Goal: Task Accomplishment & Management: Manage account settings

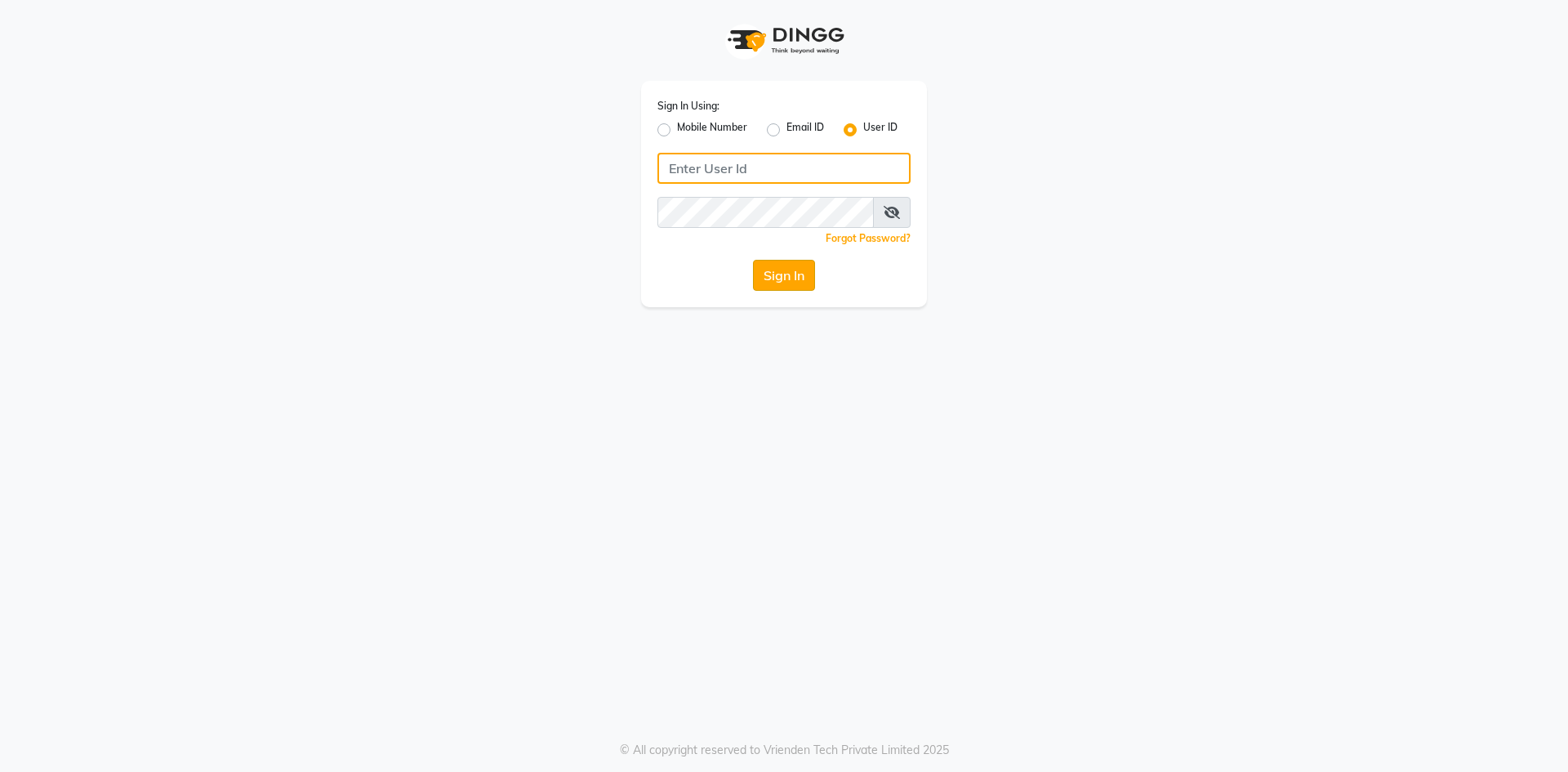
type input "derma@123"
click at [795, 277] on button "Sign In" at bounding box center [784, 275] width 62 height 31
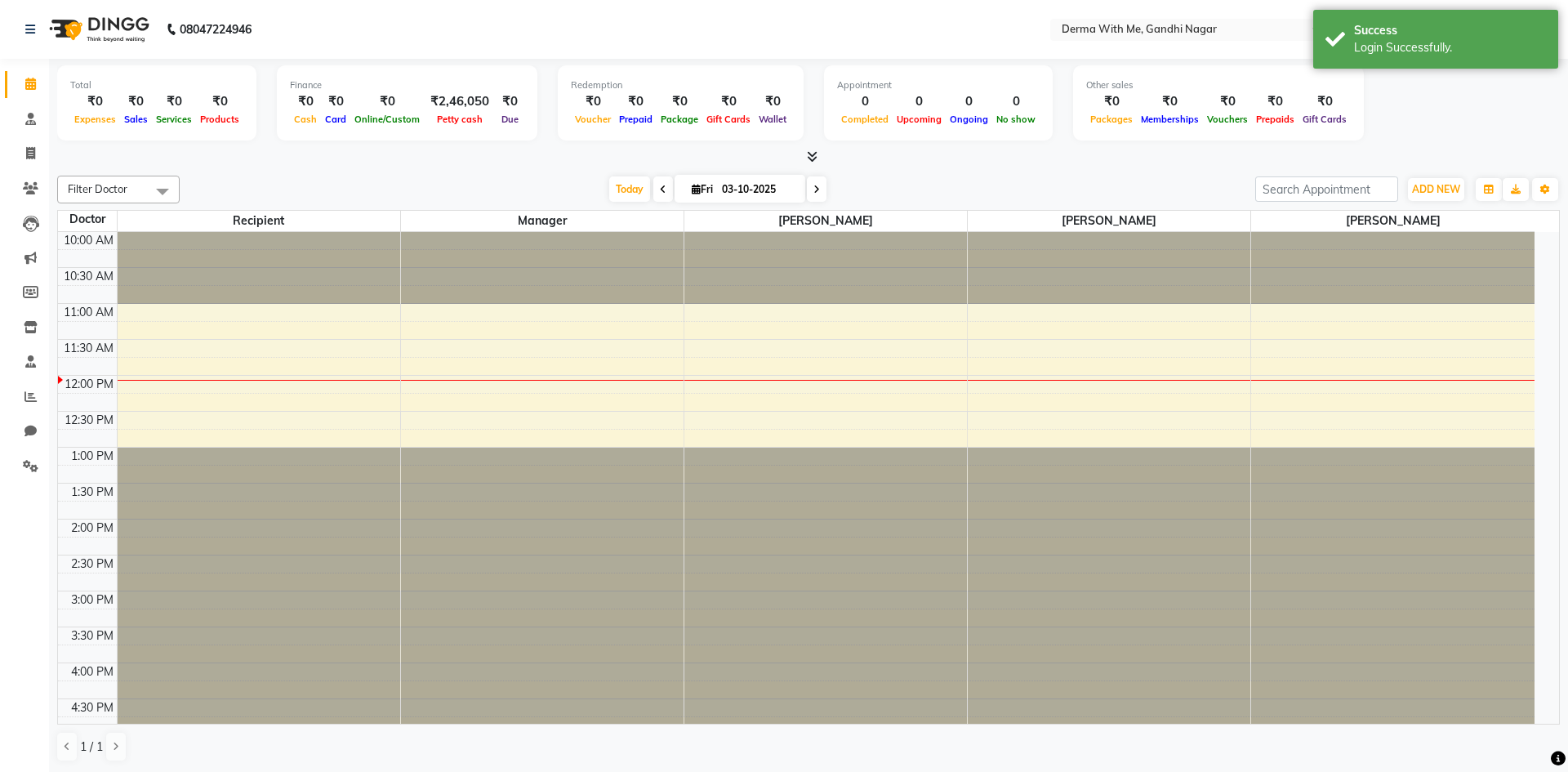
select select "en"
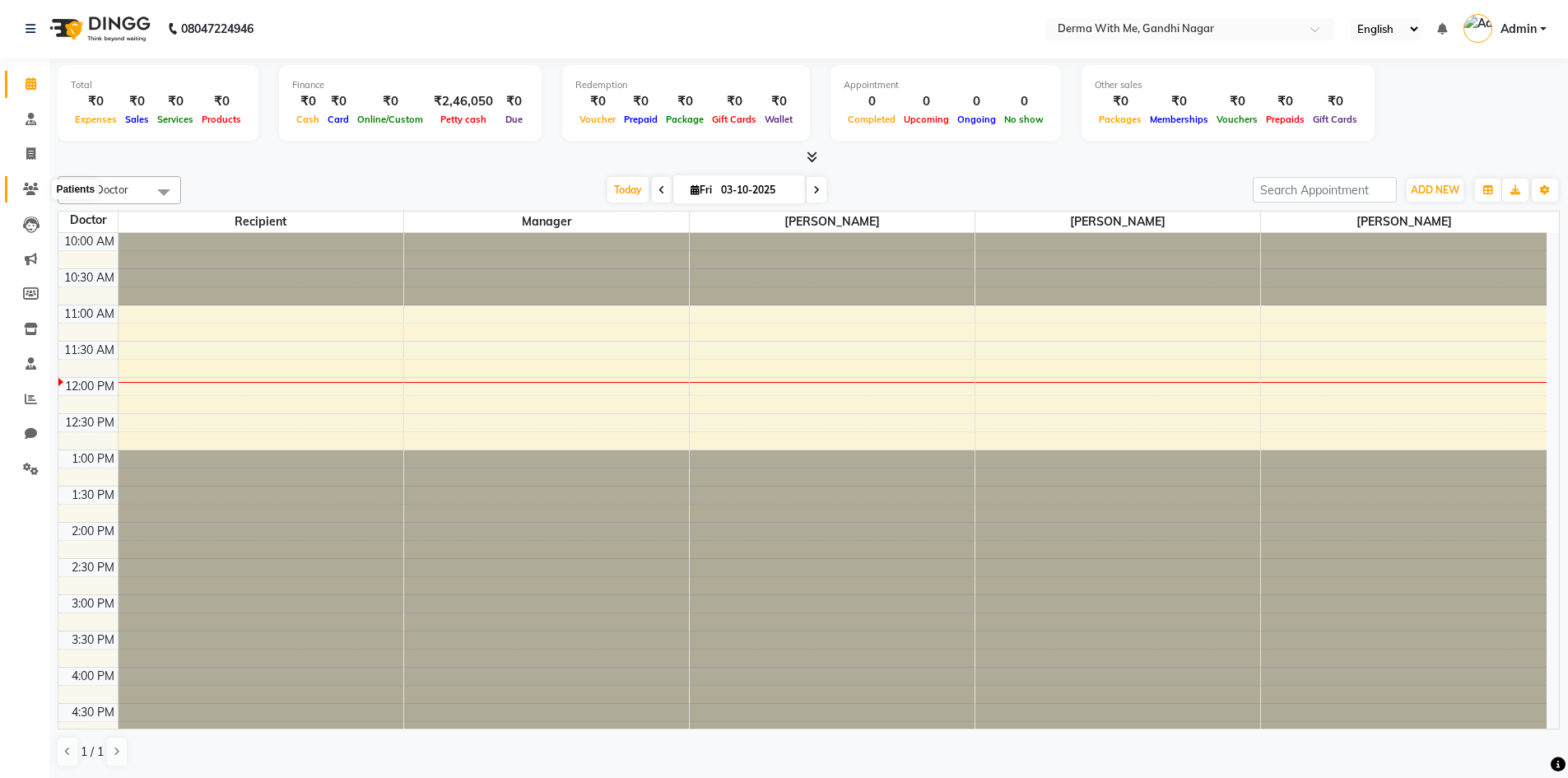
click at [35, 191] on icon at bounding box center [30, 188] width 16 height 13
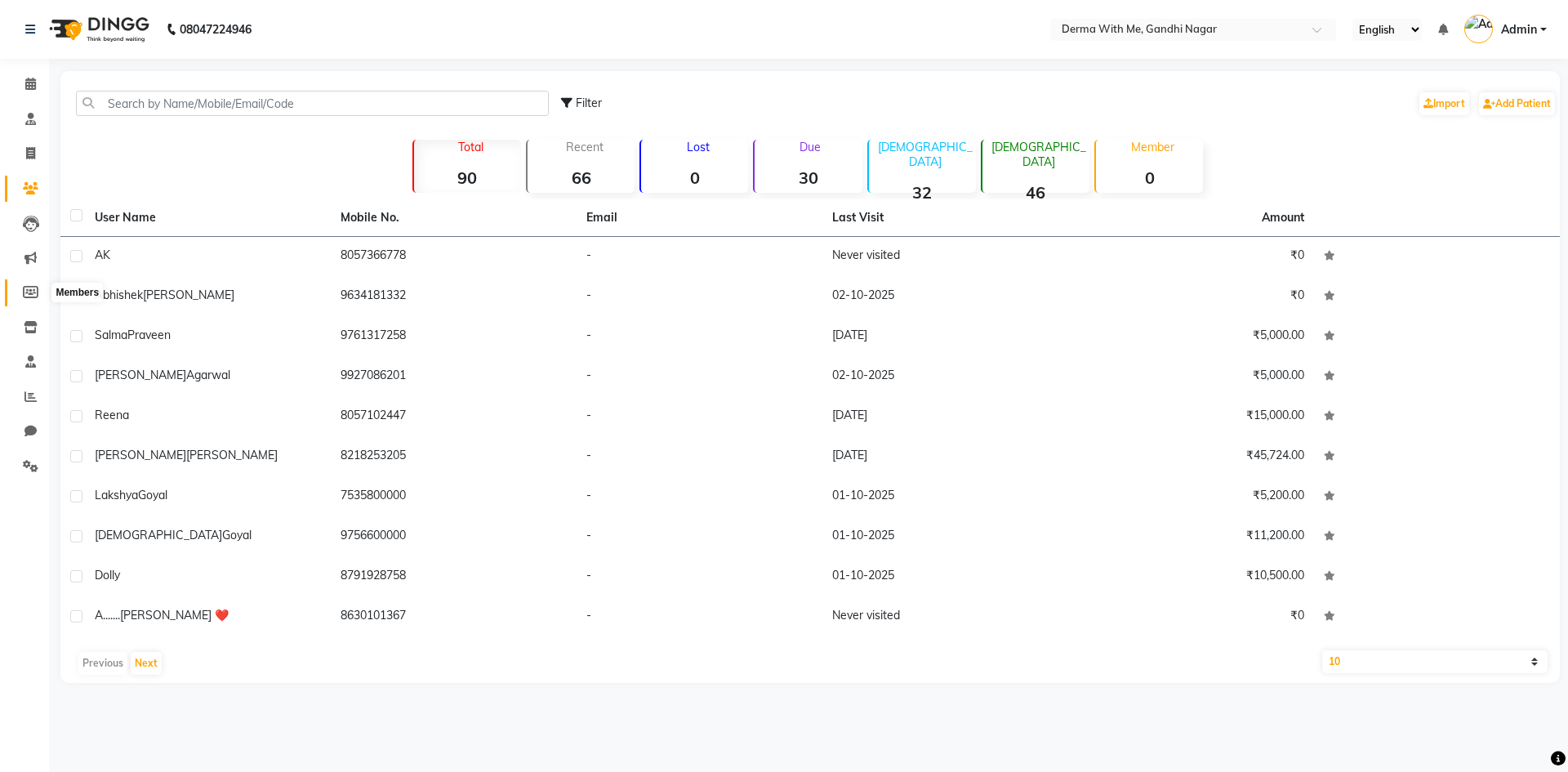
click at [33, 298] on icon at bounding box center [30, 292] width 16 height 13
select select
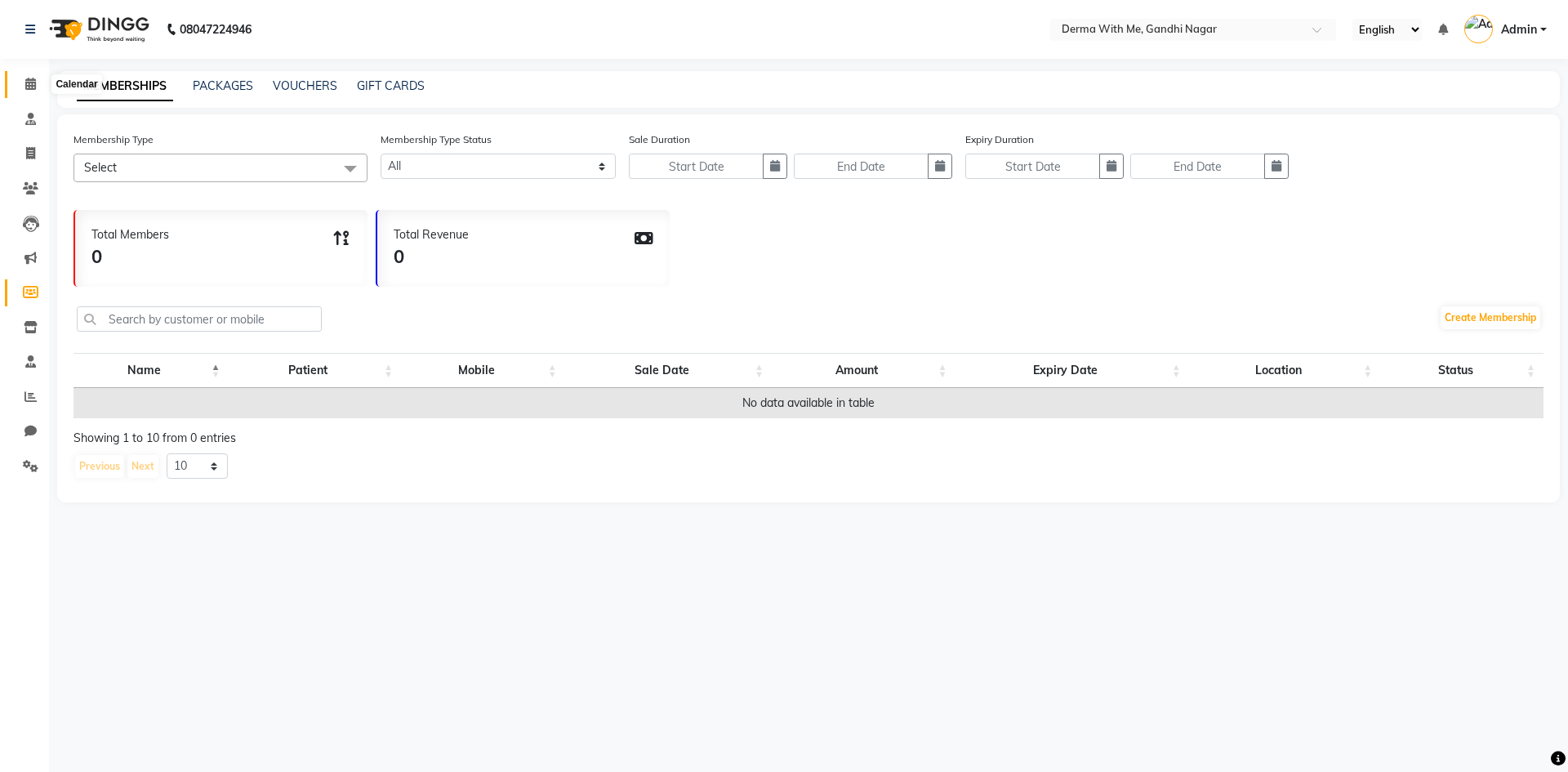
click at [23, 80] on span at bounding box center [30, 85] width 28 height 18
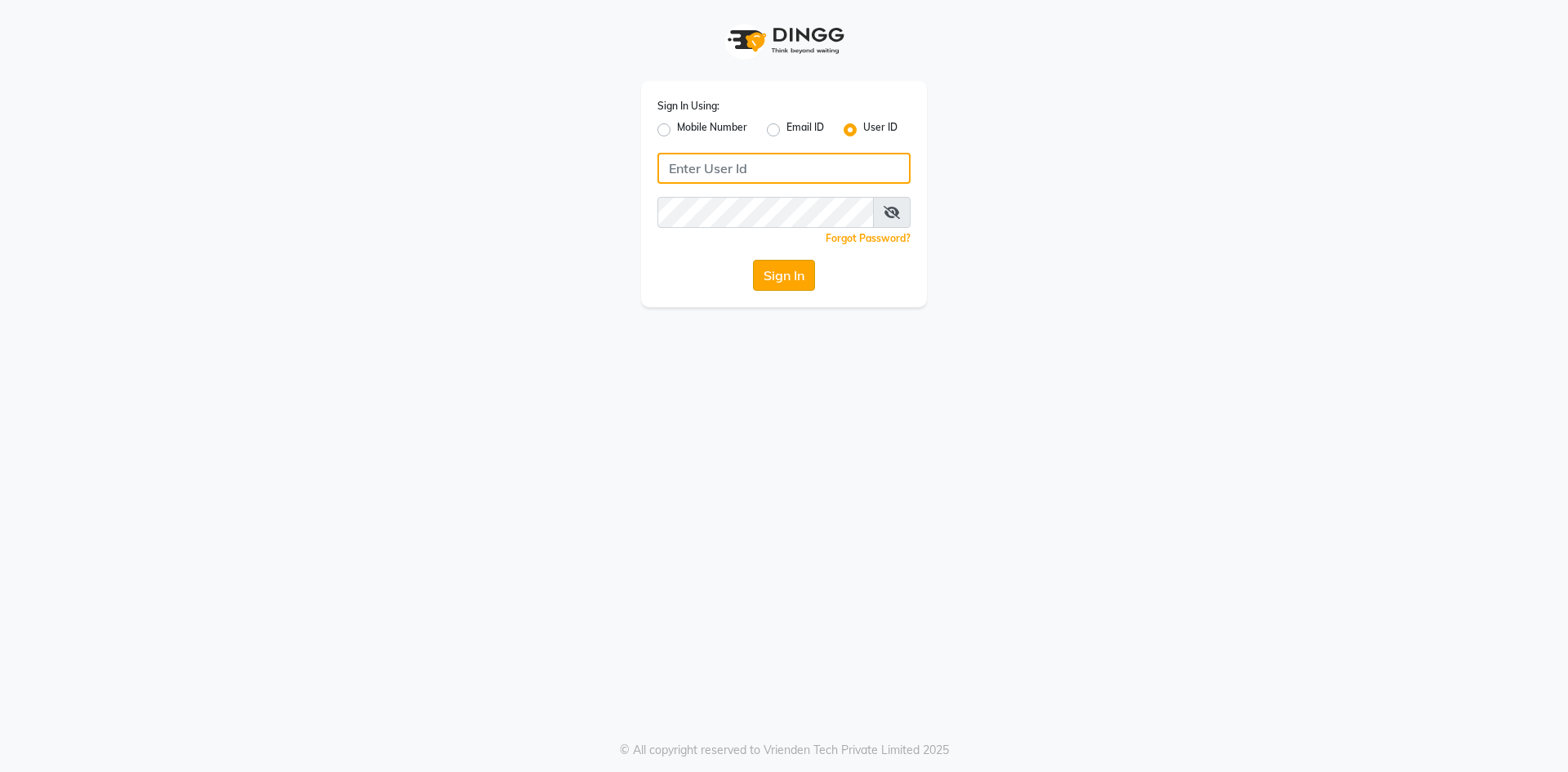
type input "derma@123"
click at [784, 271] on button "Sign In" at bounding box center [784, 275] width 62 height 31
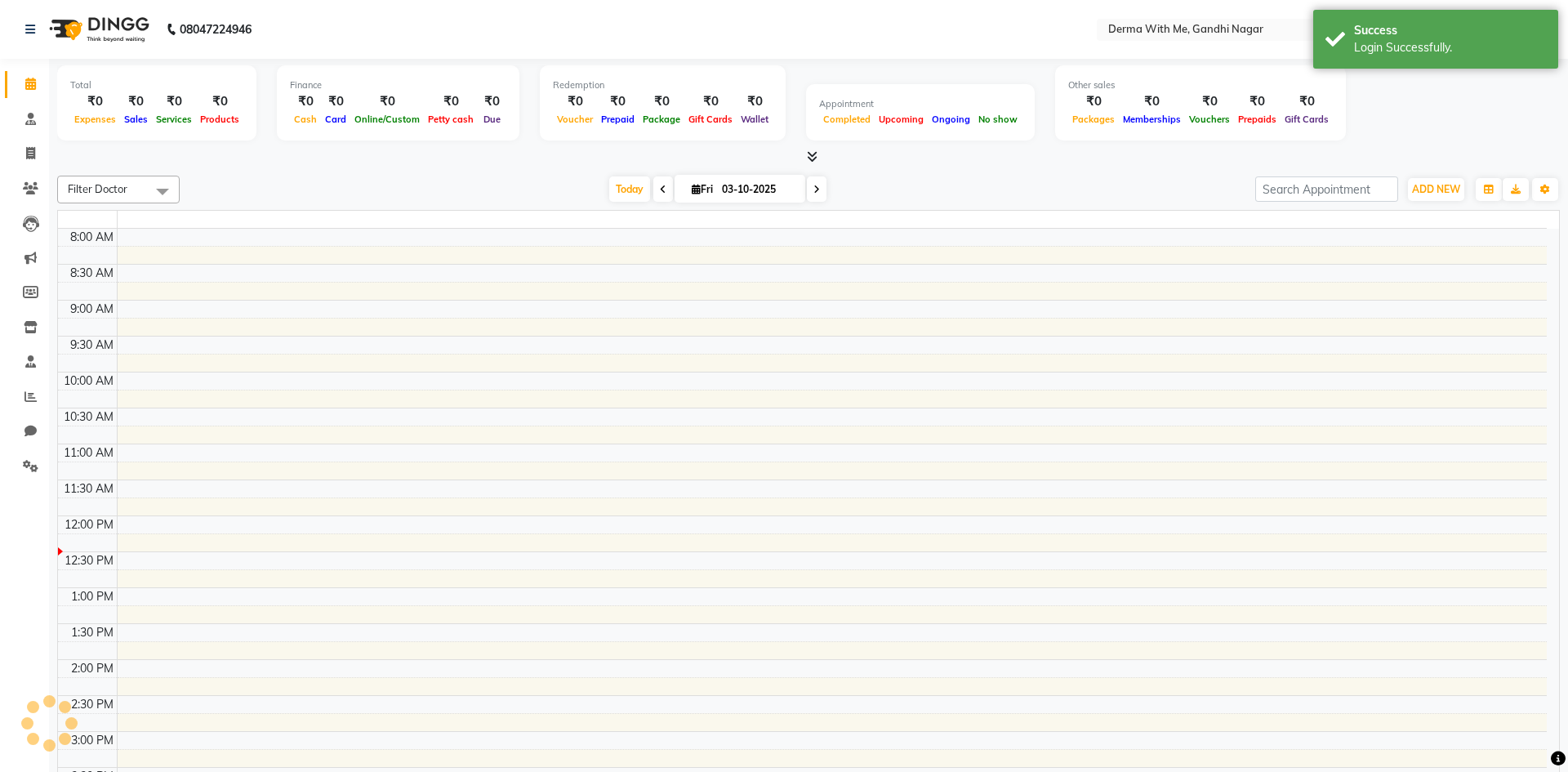
select select "en"
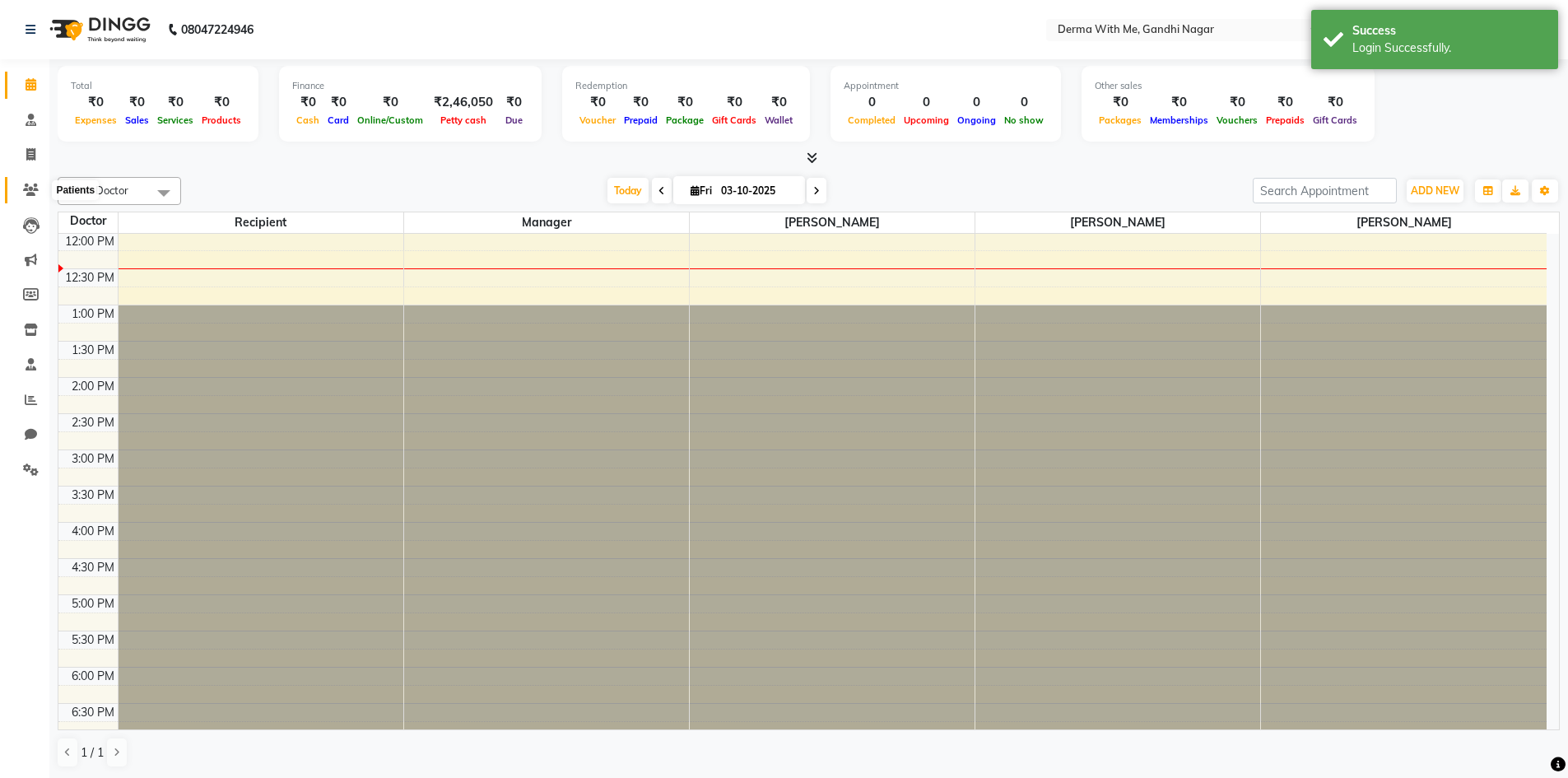
click at [21, 193] on span at bounding box center [30, 190] width 29 height 19
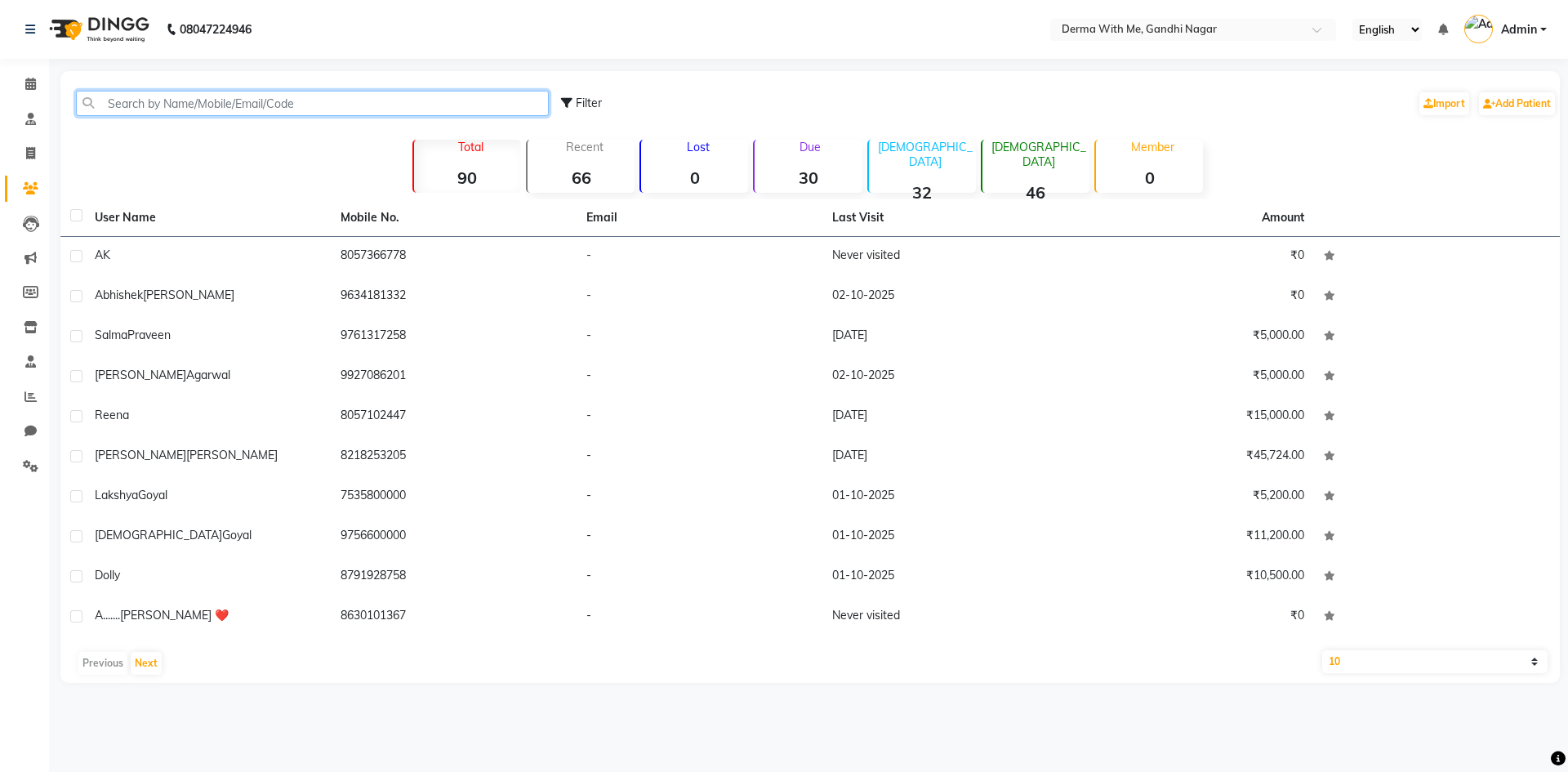
click at [200, 95] on input "text" at bounding box center [313, 103] width 473 height 25
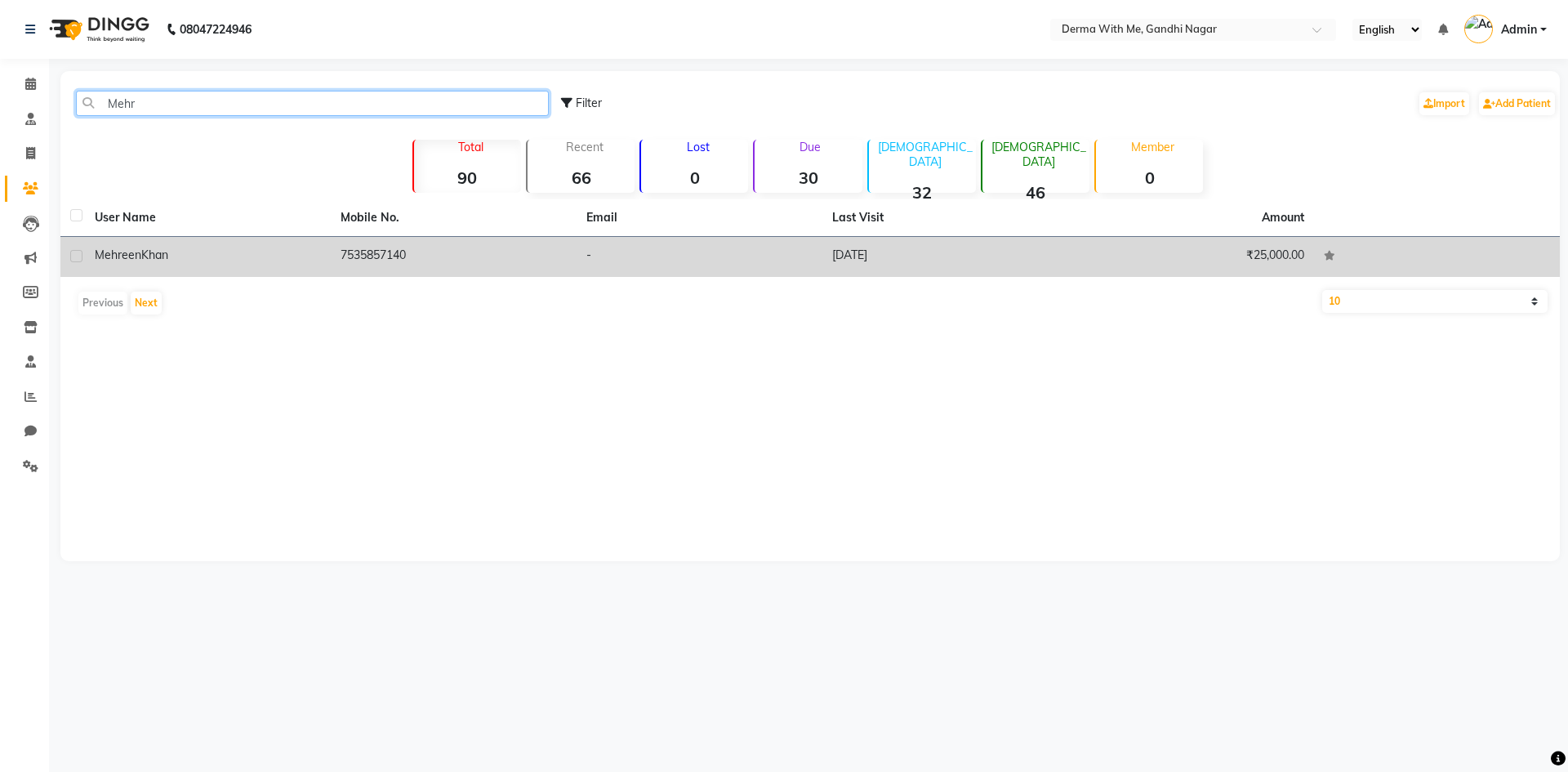
type input "Mehr"
click at [321, 262] on td "[PERSON_NAME]" at bounding box center [207, 257] width 246 height 40
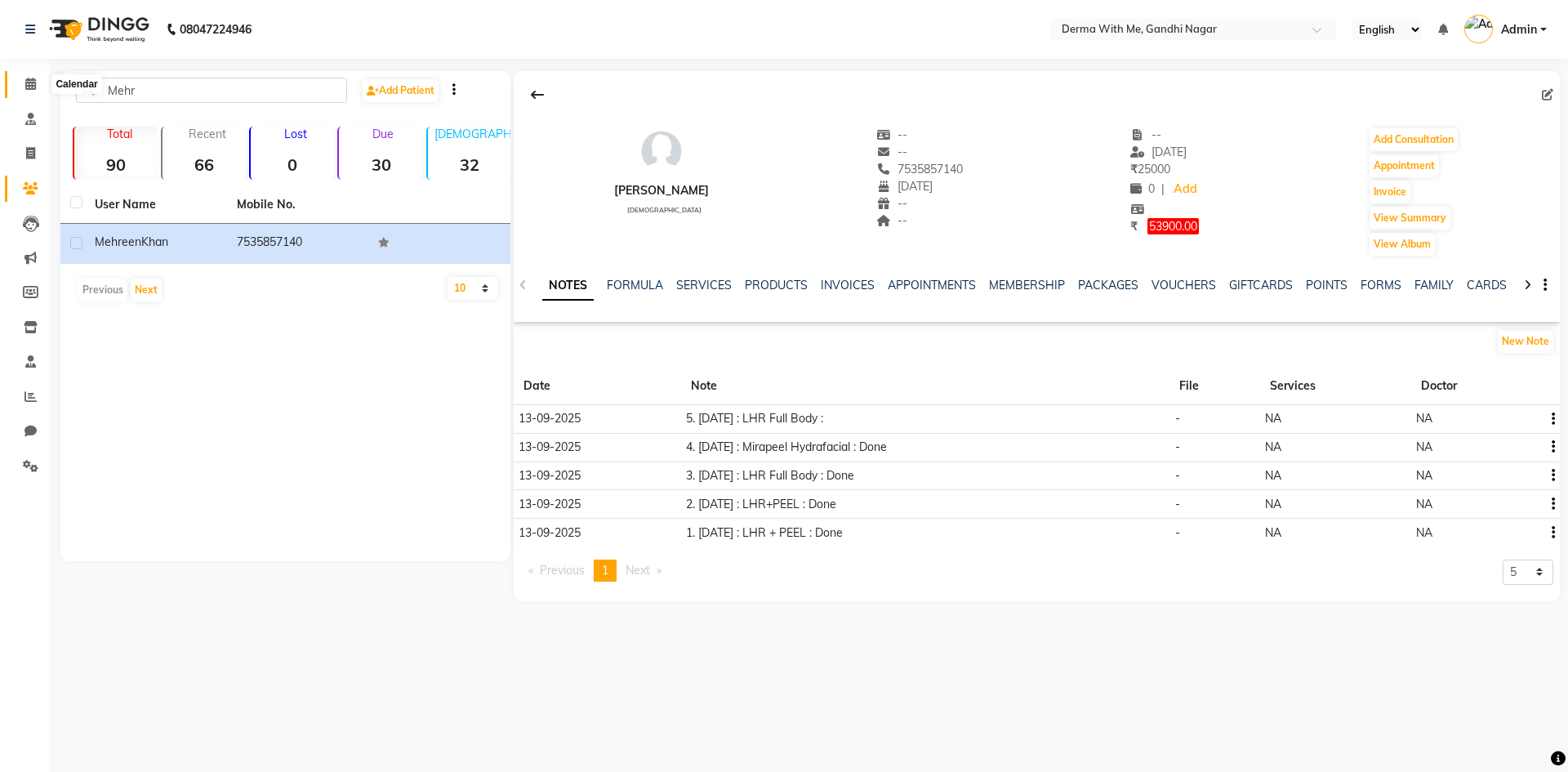
click at [18, 90] on span at bounding box center [30, 85] width 28 height 18
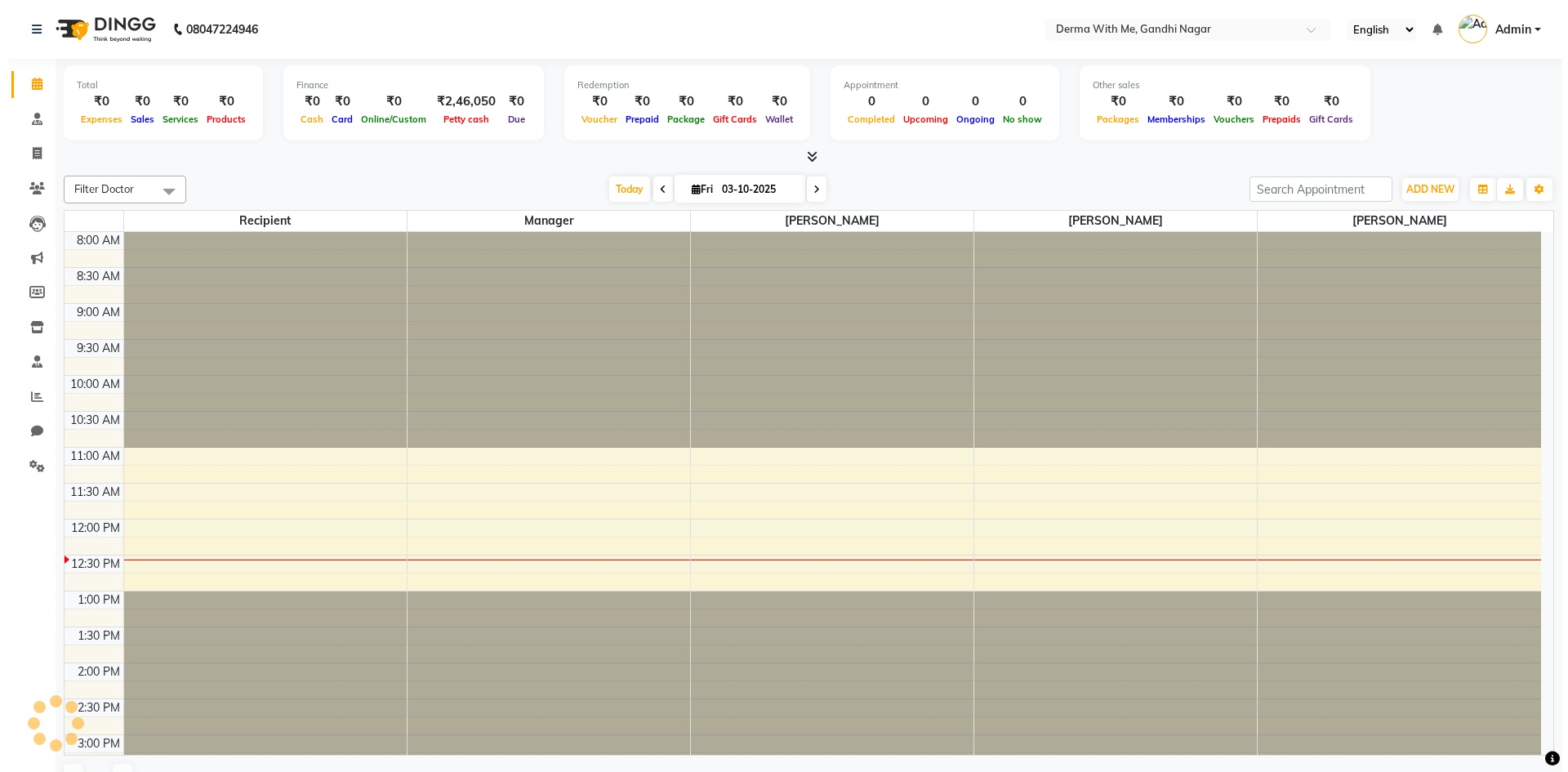
scroll to position [145, 0]
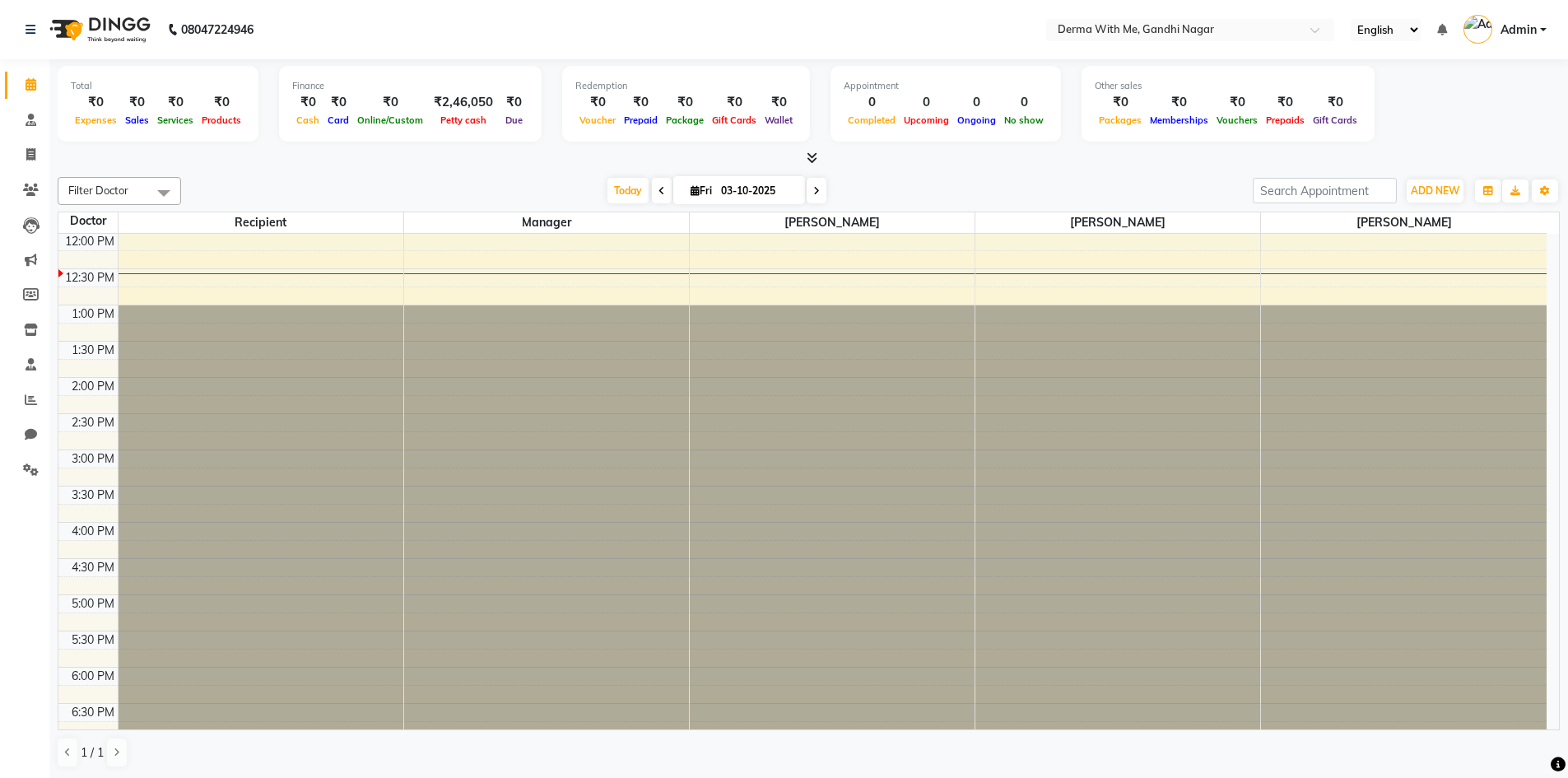
click at [388, 166] on div at bounding box center [808, 158] width 1502 height 17
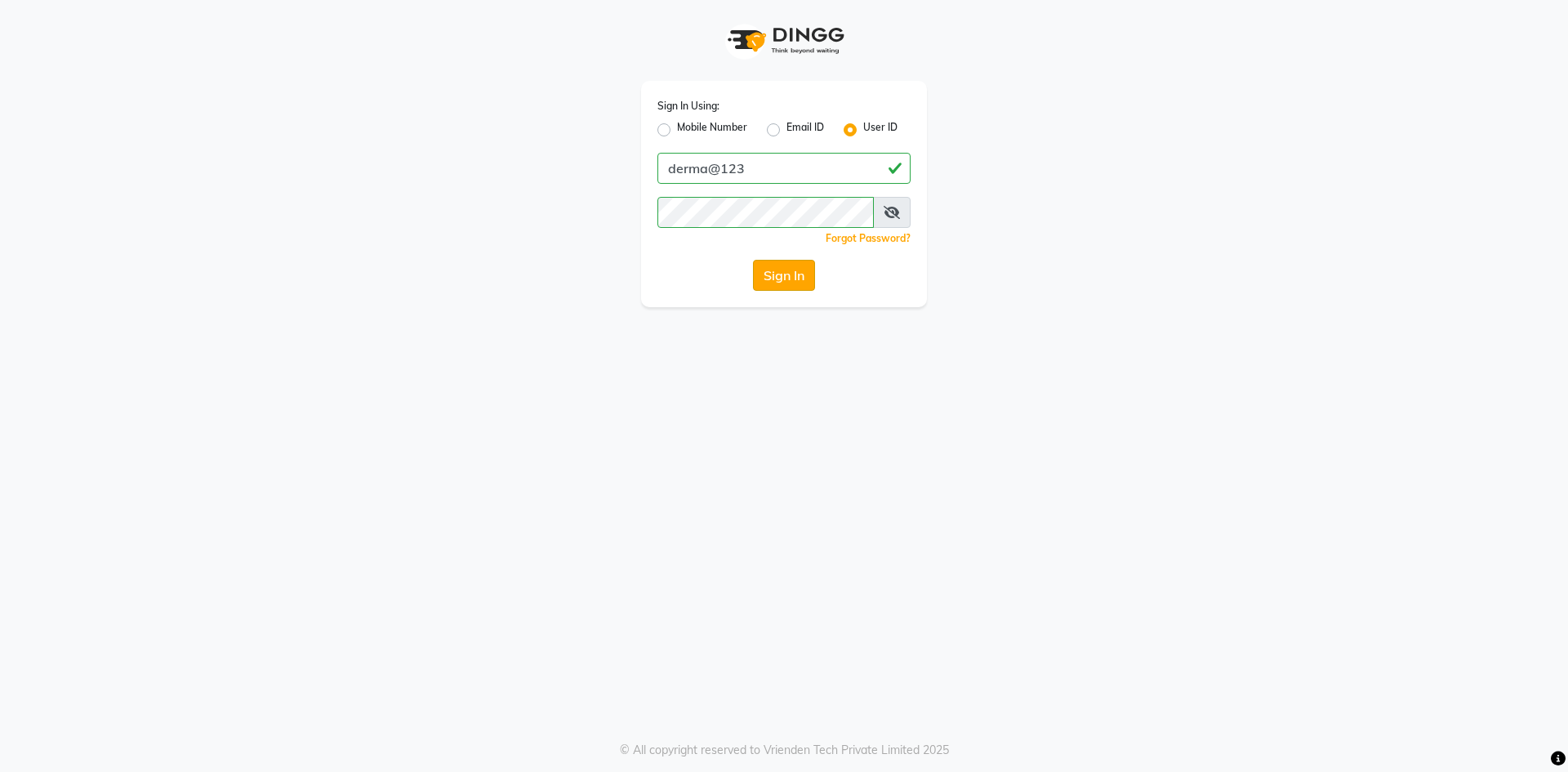
click at [784, 277] on button "Sign In" at bounding box center [784, 275] width 62 height 31
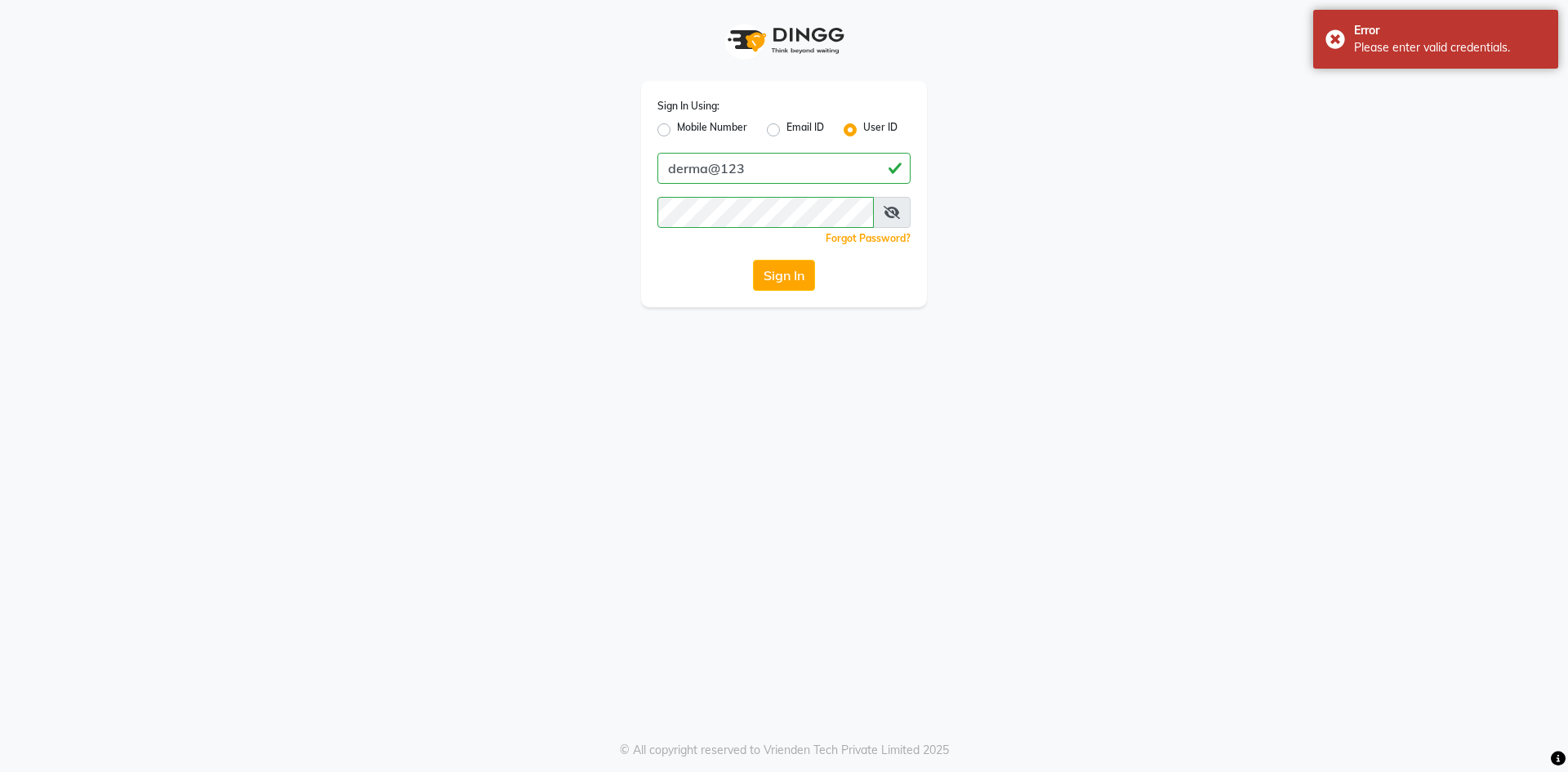
click at [677, 126] on label "Mobile Number" at bounding box center [712, 129] width 70 height 19
click at [677, 126] on input "Mobile Number" at bounding box center [682, 125] width 11 height 11
radio input "true"
radio input "false"
click at [766, 168] on input "Username" at bounding box center [811, 168] width 199 height 31
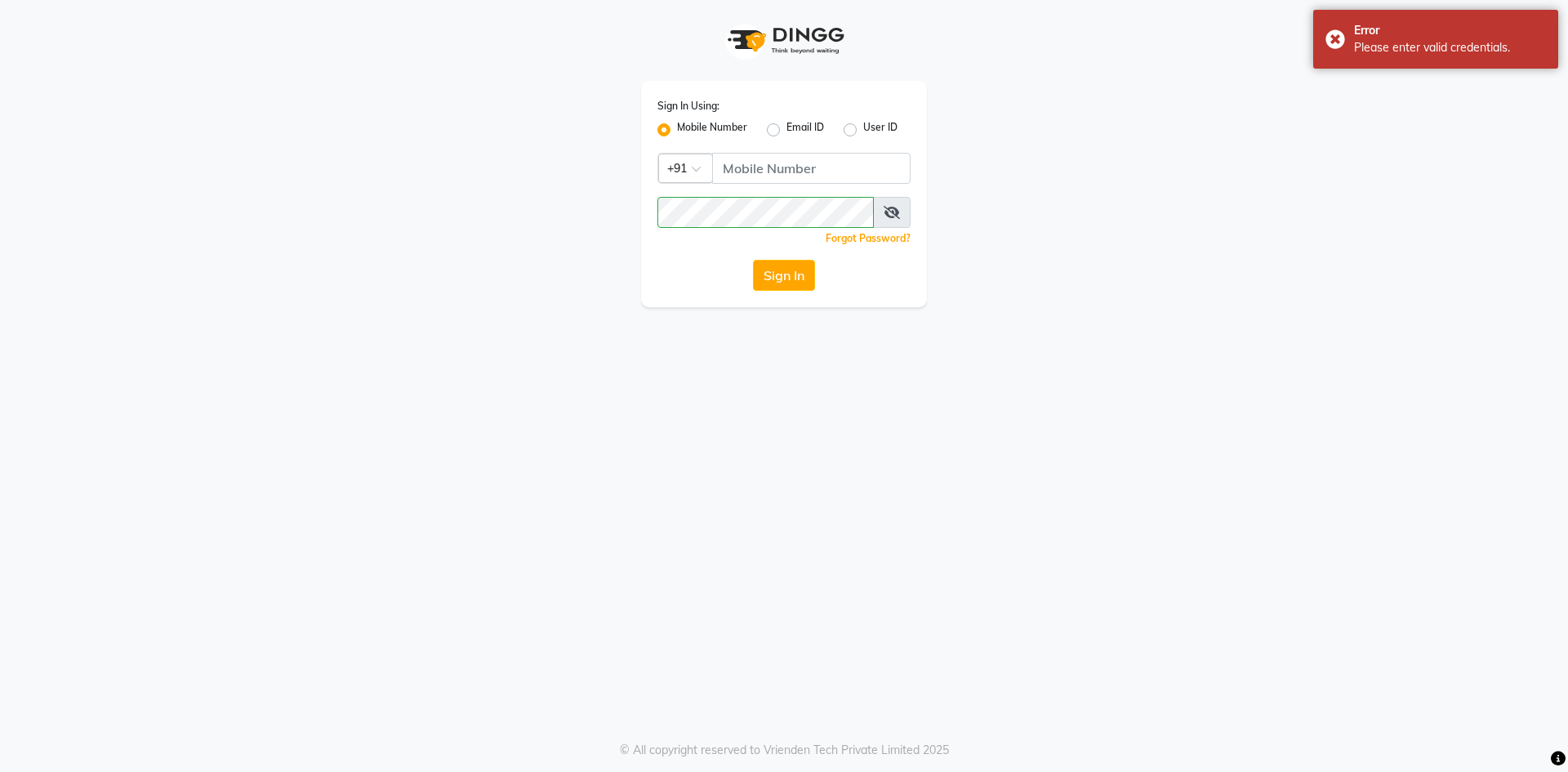
click at [677, 125] on label "Mobile Number" at bounding box center [712, 129] width 70 height 19
click at [677, 125] on input "Mobile Number" at bounding box center [682, 125] width 11 height 11
click at [722, 125] on label "Mobile Number" at bounding box center [712, 129] width 70 height 19
click at [688, 125] on input "Mobile Number" at bounding box center [682, 125] width 11 height 11
type input "8272050037"
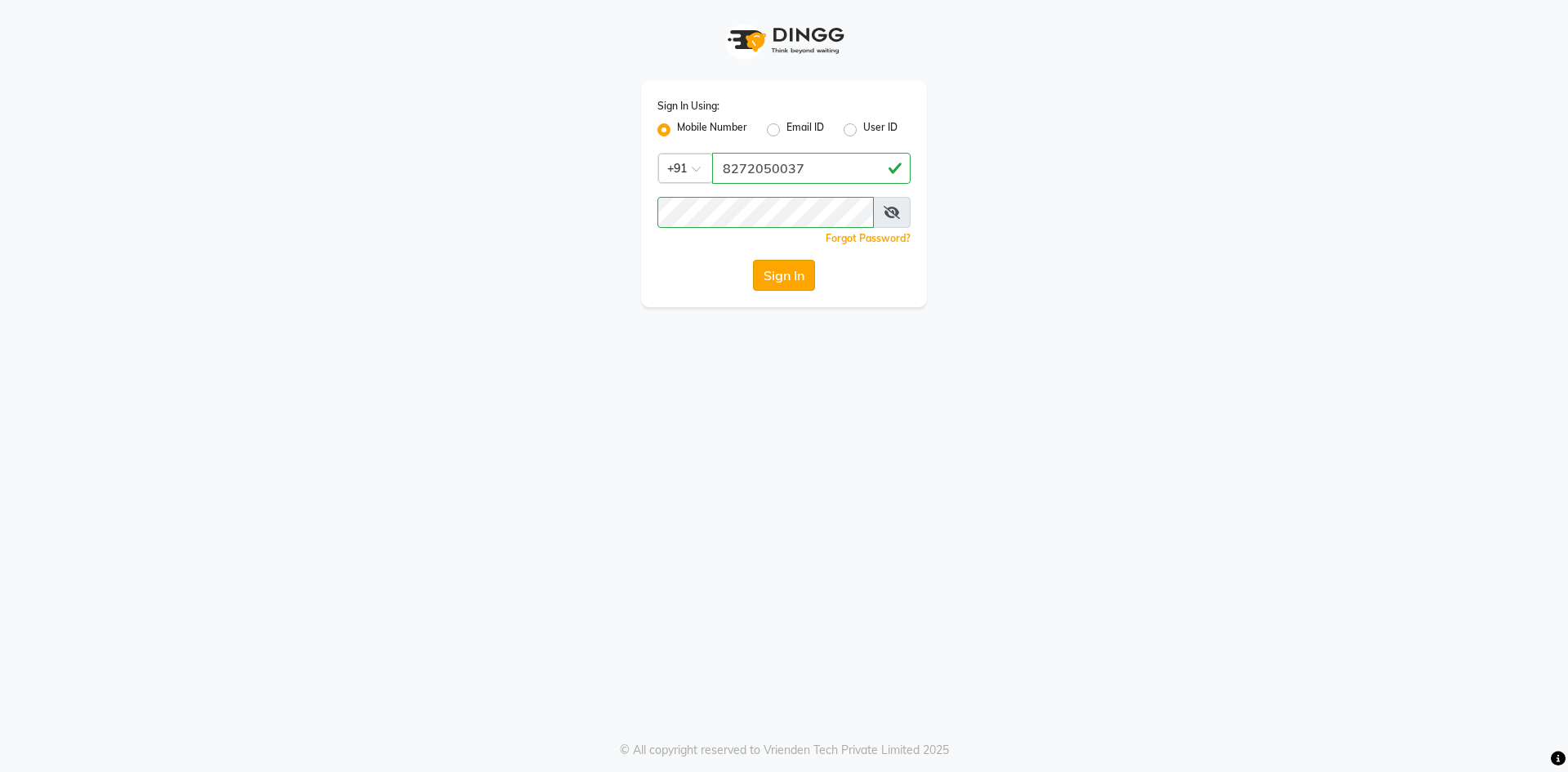
click at [800, 277] on button "Sign In" at bounding box center [784, 275] width 62 height 31
